Goal: Task Accomplishment & Management: Use online tool/utility

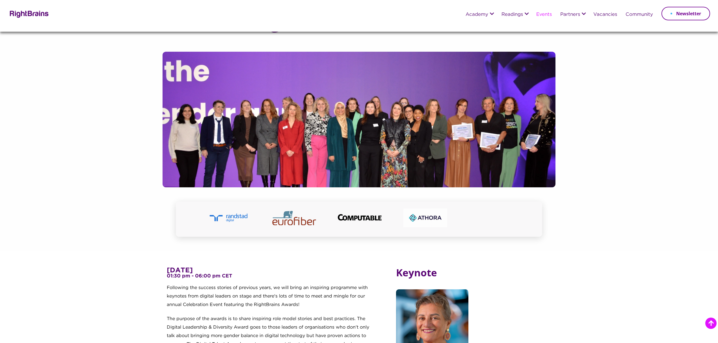
scroll to position [678, 0]
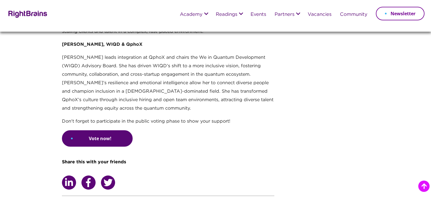
scroll to position [1379, 0]
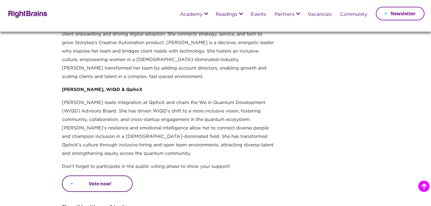
click at [100, 175] on link "Vote now!" at bounding box center [97, 183] width 71 height 16
